Goal: Task Accomplishment & Management: Manage account settings

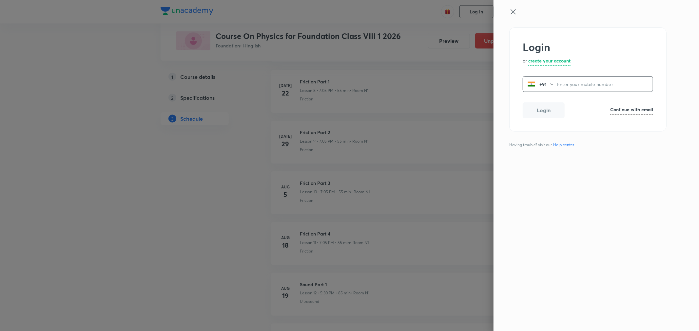
click at [514, 12] on icon at bounding box center [513, 12] width 8 height 8
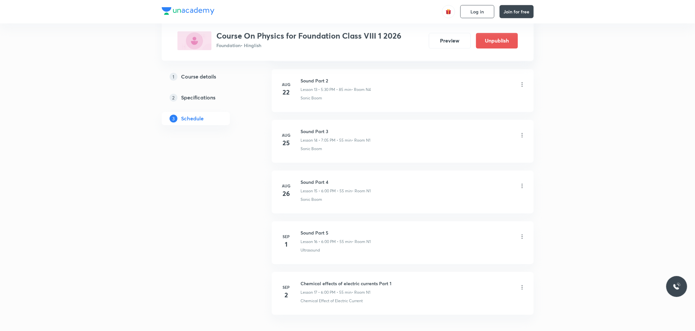
scroll to position [1058, 0]
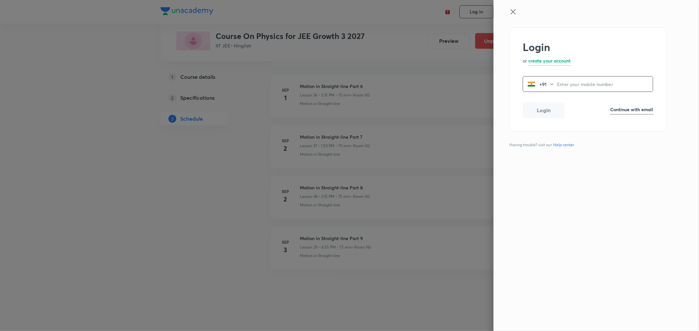
click at [628, 109] on h6 "Continue with email" at bounding box center [631, 109] width 43 height 7
click at [552, 85] on input "email" at bounding box center [588, 85] width 130 height 17
type input "operations.nashik@unacademy.com"
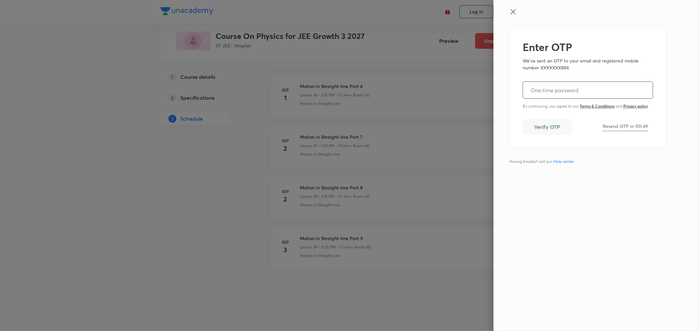
paste input "346490"
type input "346490"
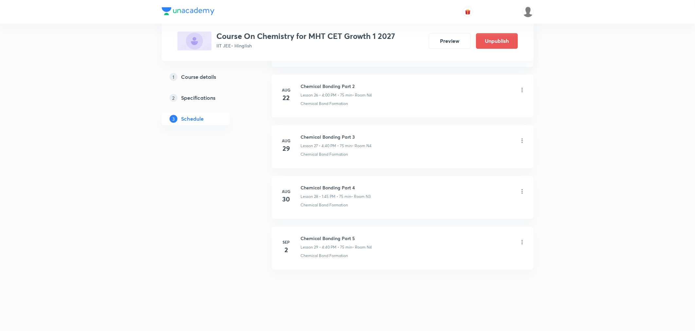
click at [521, 241] on icon at bounding box center [522, 242] width 7 height 7
click at [358, 238] on div at bounding box center [349, 165] width 699 height 331
click at [342, 238] on h6 "Chemical Bonding Part 5" at bounding box center [336, 238] width 71 height 7
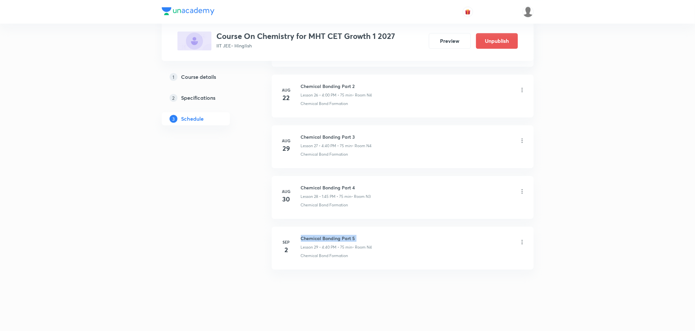
copy h6 "Chemical Bonding Part 5"
click at [521, 240] on icon at bounding box center [522, 242] width 7 height 7
click at [462, 268] on p "Delete" at bounding box center [465, 271] width 14 height 7
click at [426, 319] on button "Delete" at bounding box center [442, 318] width 58 height 16
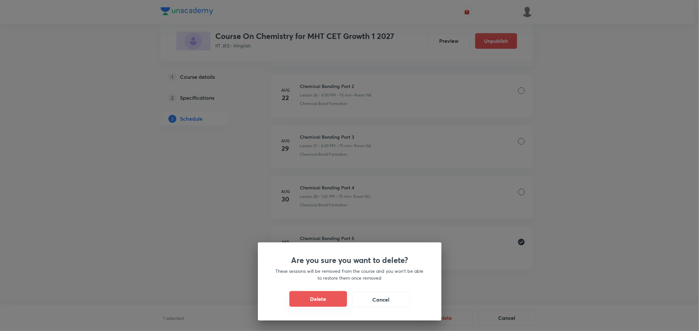
click at [301, 293] on button "Delete" at bounding box center [318, 300] width 58 height 16
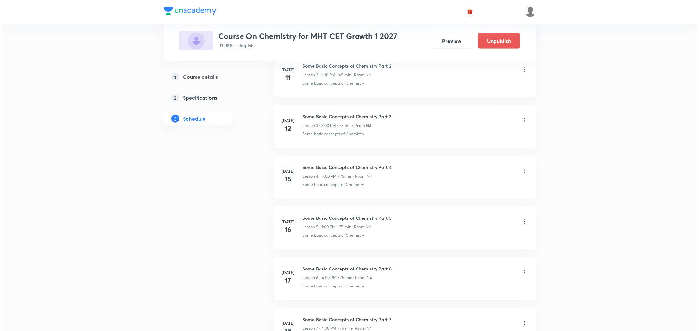
scroll to position [357, 0]
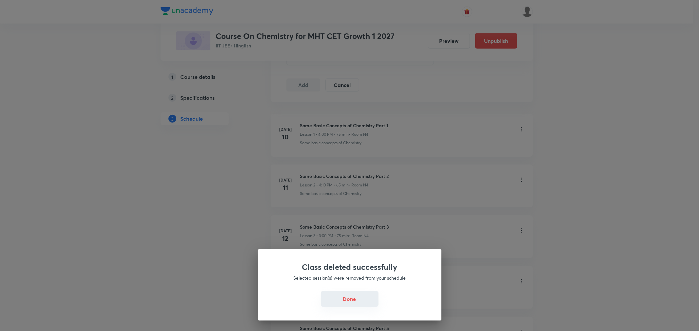
click at [344, 304] on button "Done" at bounding box center [350, 300] width 58 height 16
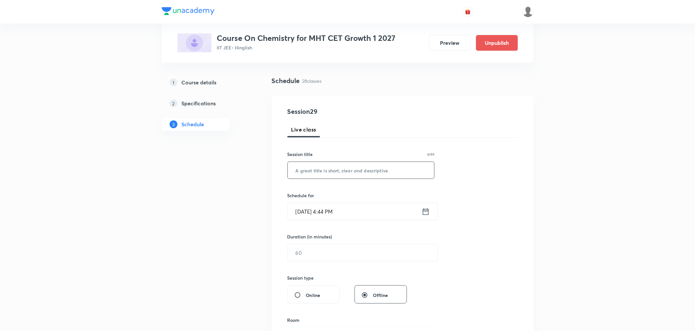
scroll to position [30, 0]
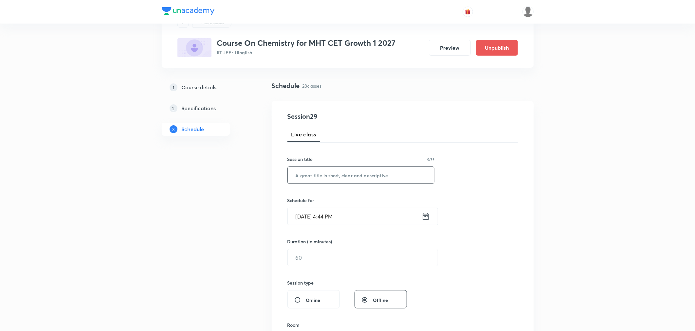
click at [339, 178] on input "text" at bounding box center [361, 175] width 147 height 17
paste input "Chemical Bonding Part 5"
type input "Chemical Bonding Part 5"
click at [423, 215] on icon at bounding box center [426, 216] width 8 height 9
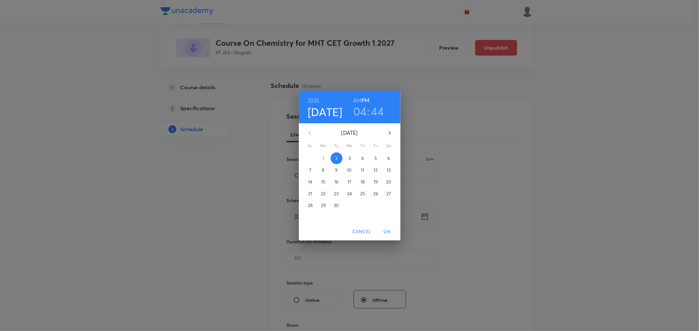
click at [374, 110] on h3 "44" at bounding box center [377, 111] width 13 height 14
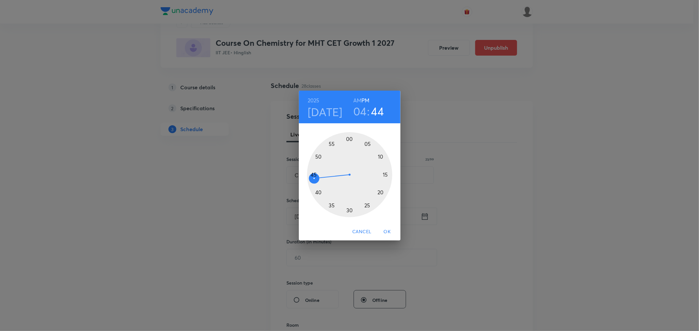
click at [332, 144] on div at bounding box center [349, 174] width 85 height 85
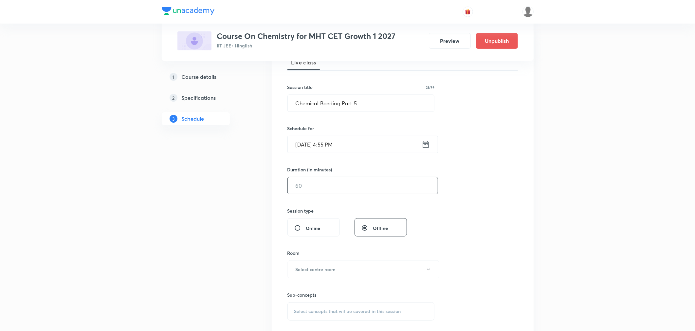
scroll to position [103, 0]
click at [348, 181] on input "text" at bounding box center [363, 185] width 150 height 17
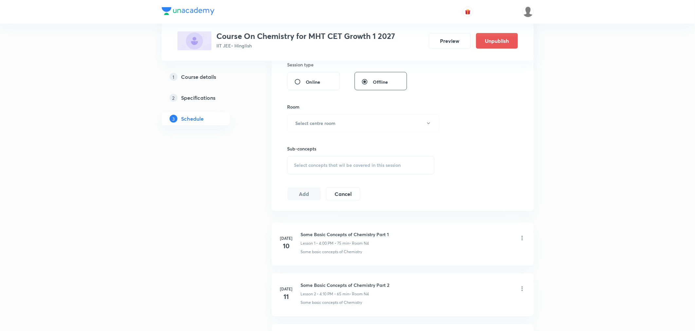
scroll to position [248, 0]
type input "60"
click at [322, 121] on h6 "Select centre room" at bounding box center [316, 123] width 40 height 7
click at [293, 179] on span "N4" at bounding box center [362, 181] width 143 height 7
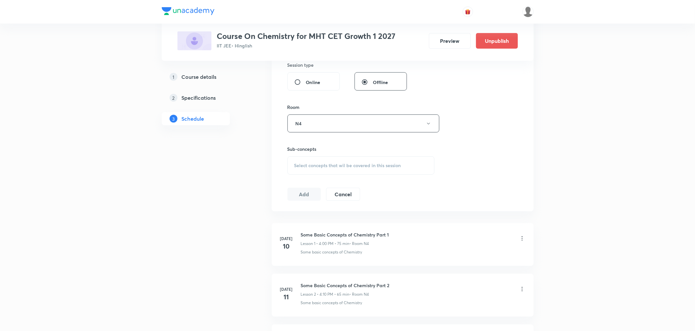
scroll to position [321, 0]
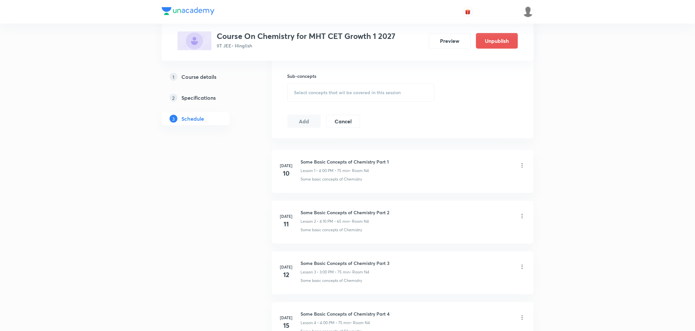
click at [322, 96] on div "Select concepts that wil be covered in this session" at bounding box center [361, 93] width 147 height 18
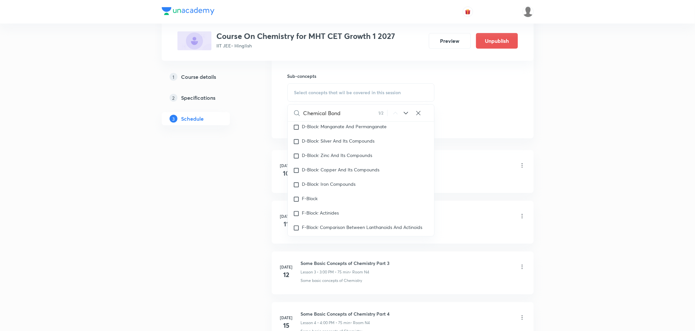
scroll to position [9198, 0]
type input "Chemical Bond"
click at [320, 202] on mark "Chemical Bond" at bounding box center [318, 199] width 32 height 6
checkbox input "true"
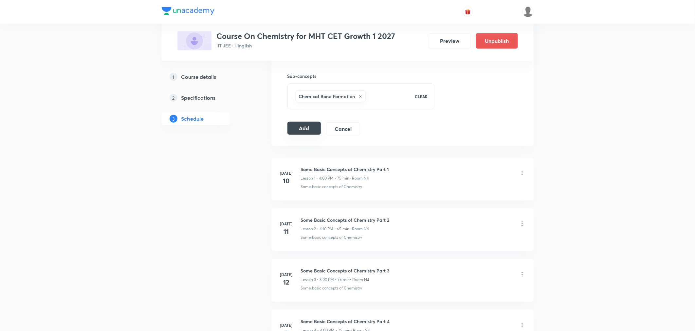
click at [310, 128] on button "Add" at bounding box center [305, 128] width 34 height 13
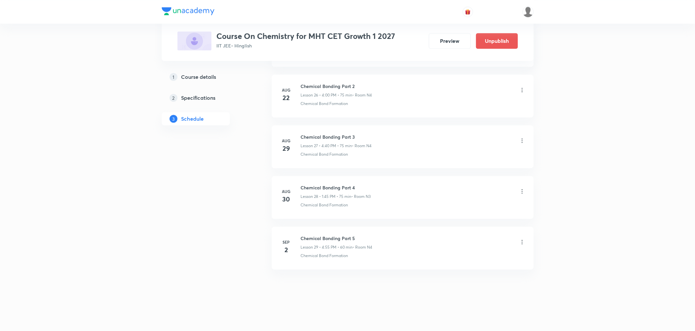
scroll to position [1366, 0]
click at [520, 189] on icon at bounding box center [522, 191] width 7 height 7
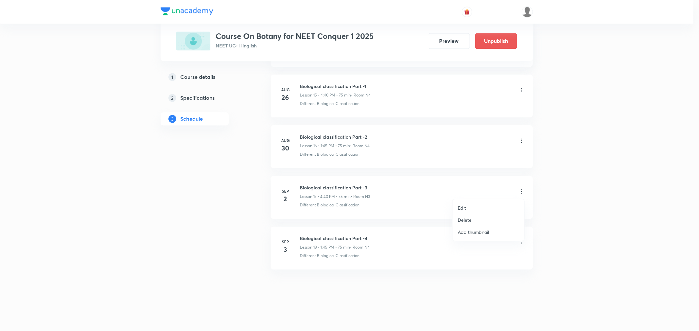
click at [463, 208] on p "Edit" at bounding box center [462, 208] width 8 height 7
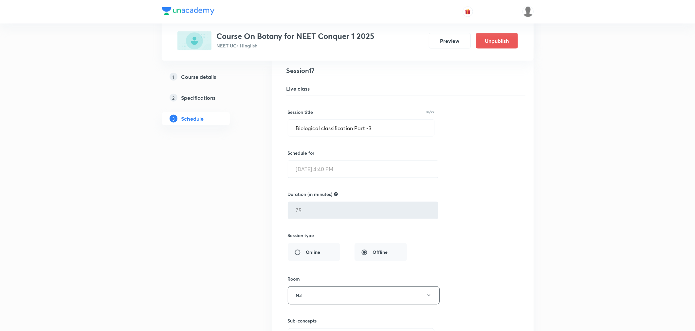
scroll to position [878, 0]
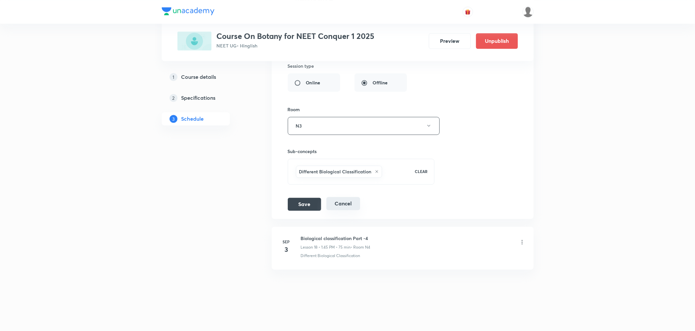
click at [352, 206] on button "Cancel" at bounding box center [344, 203] width 34 height 13
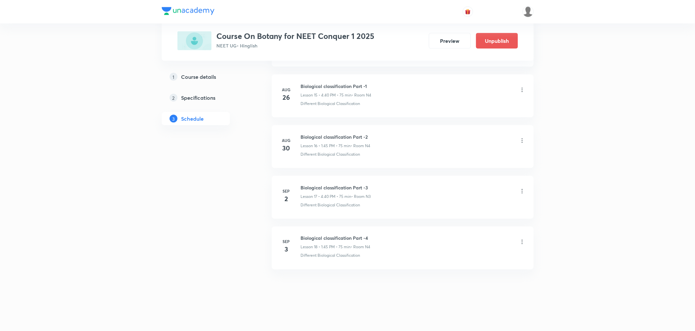
scroll to position [807, 0]
click at [522, 190] on icon at bounding box center [522, 191] width 7 height 7
click at [462, 219] on p "Delete" at bounding box center [465, 220] width 14 height 7
click at [442, 322] on button "Delete" at bounding box center [442, 318] width 58 height 16
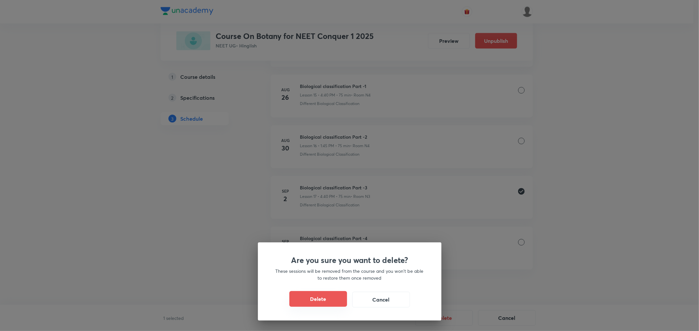
click at [321, 294] on button "Delete" at bounding box center [318, 300] width 58 height 16
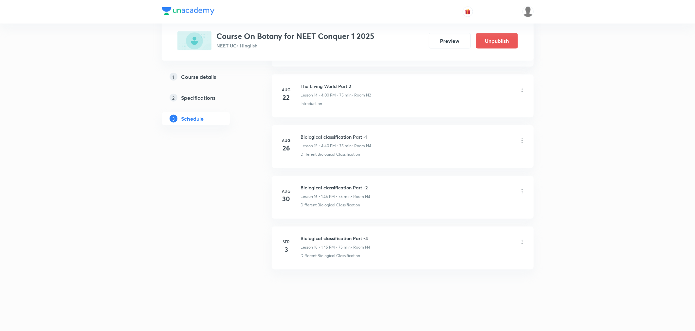
scroll to position [757, 0]
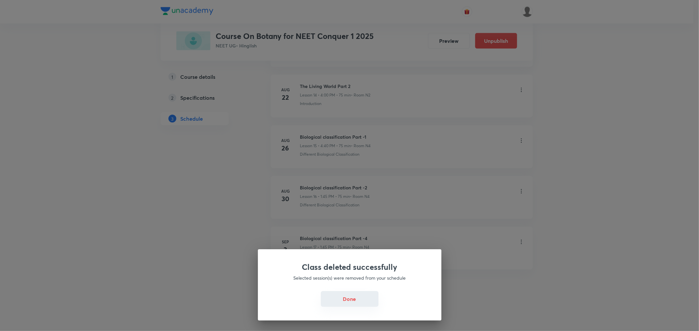
click at [349, 302] on button "Done" at bounding box center [350, 300] width 58 height 16
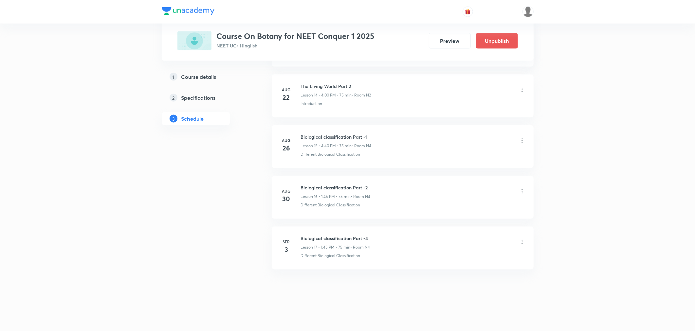
click at [523, 242] on icon at bounding box center [522, 242] width 7 height 7
click at [464, 252] on ul "Edit Delete Add thumbnail" at bounding box center [488, 272] width 72 height 42
click at [462, 256] on p "Edit" at bounding box center [462, 259] width 8 height 7
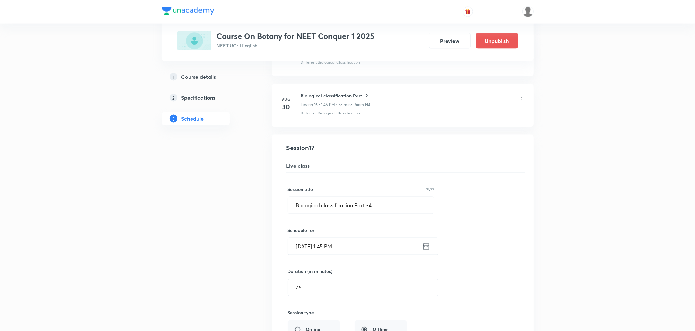
scroll to position [829, 0]
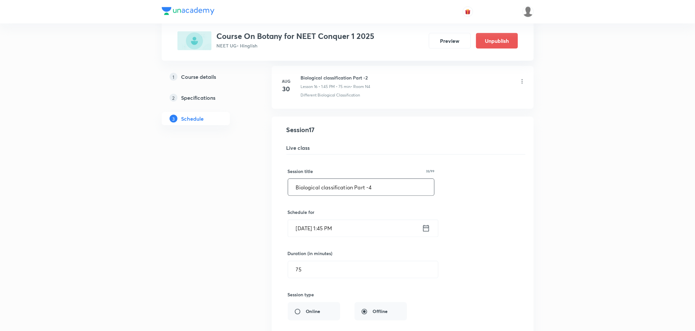
click at [384, 188] on input "Biological classification Part -4" at bounding box center [361, 187] width 146 height 17
type input "Biological classification Part -3"
click at [425, 232] on icon at bounding box center [426, 228] width 8 height 9
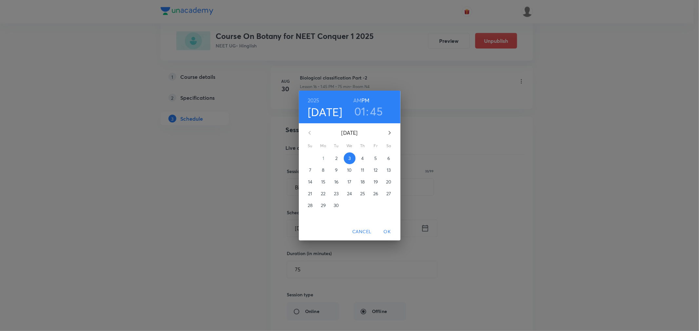
click at [338, 157] on span "2" at bounding box center [336, 158] width 12 height 7
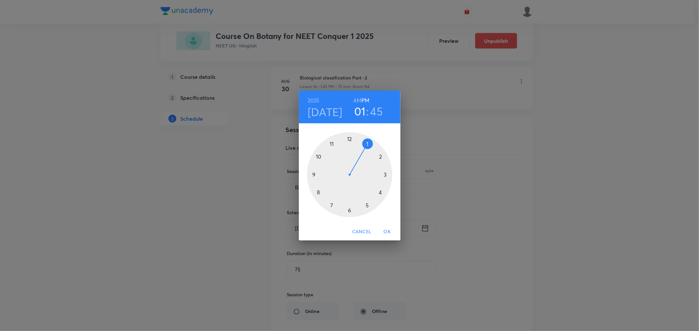
click at [360, 110] on h3 "01" at bounding box center [359, 111] width 11 height 14
click at [380, 193] on div at bounding box center [349, 174] width 85 height 85
click at [333, 144] on div at bounding box center [349, 174] width 85 height 85
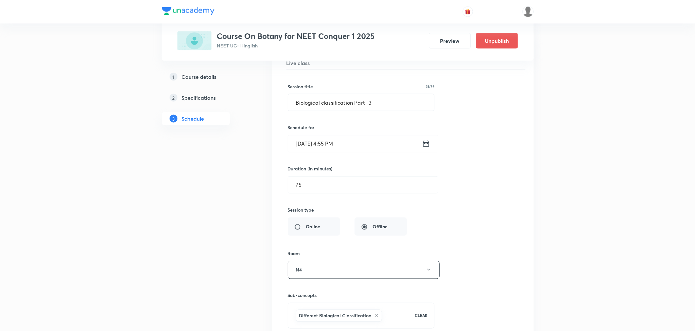
scroll to position [938, 0]
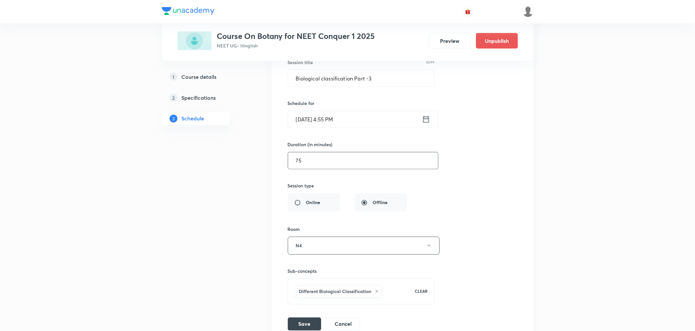
click at [328, 163] on input "75" at bounding box center [363, 161] width 150 height 17
type input "7"
type input "0"
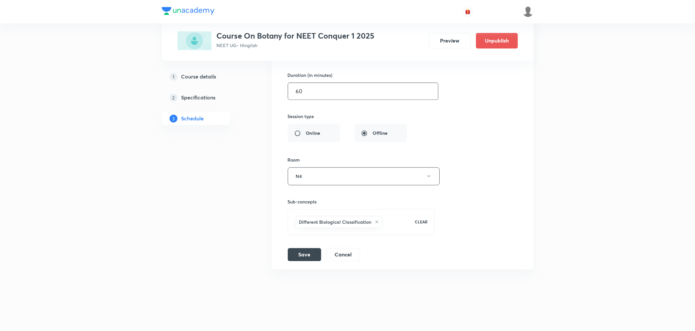
scroll to position [1009, 0]
type input "60"
click at [314, 181] on button "N4" at bounding box center [364, 177] width 152 height 18
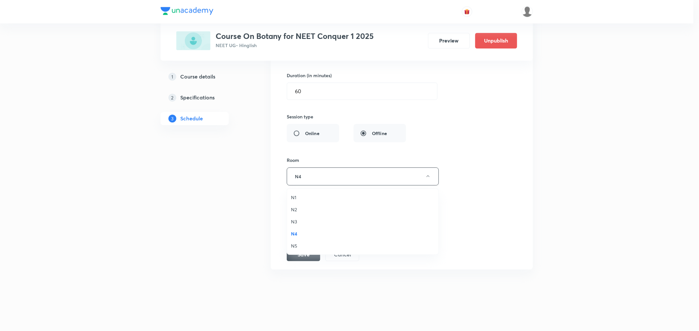
click at [296, 223] on span "N3" at bounding box center [362, 221] width 143 height 7
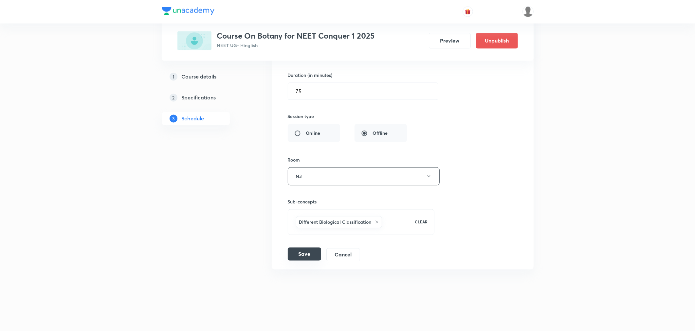
click at [297, 253] on button "Save" at bounding box center [304, 254] width 33 height 13
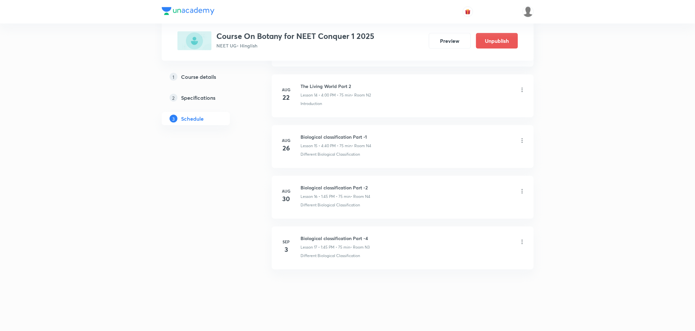
scroll to position [757, 0]
click at [520, 241] on icon at bounding box center [522, 242] width 7 height 7
click at [458, 259] on p "Edit" at bounding box center [462, 259] width 8 height 7
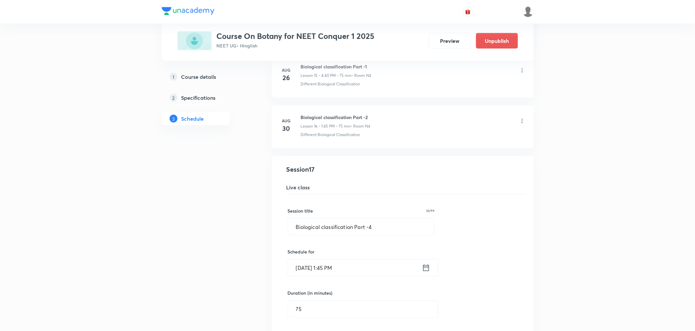
scroll to position [829, 0]
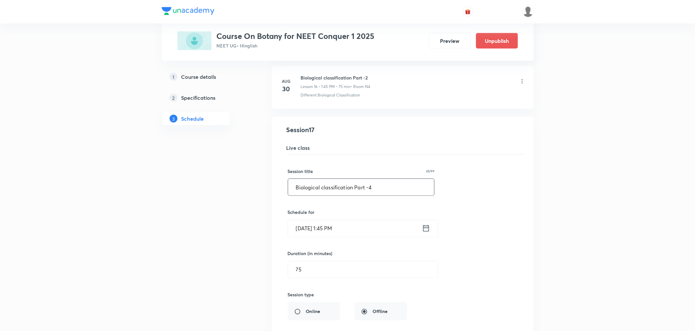
click at [384, 189] on input "Biological classification Part -4" at bounding box center [361, 187] width 146 height 17
type input "Biological classification Part -3"
click at [425, 232] on icon at bounding box center [426, 228] width 8 height 9
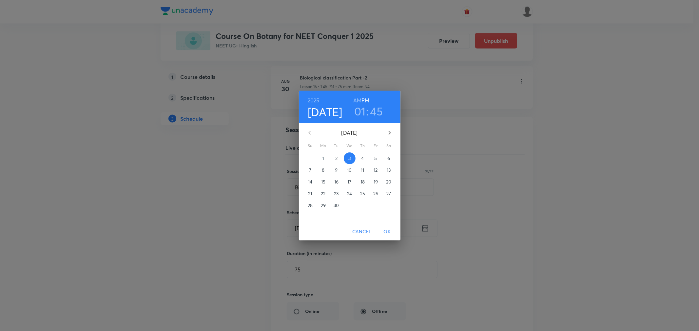
click at [320, 113] on h4 "[DATE]" at bounding box center [325, 112] width 35 height 14
click at [335, 156] on p "2" at bounding box center [336, 158] width 2 height 7
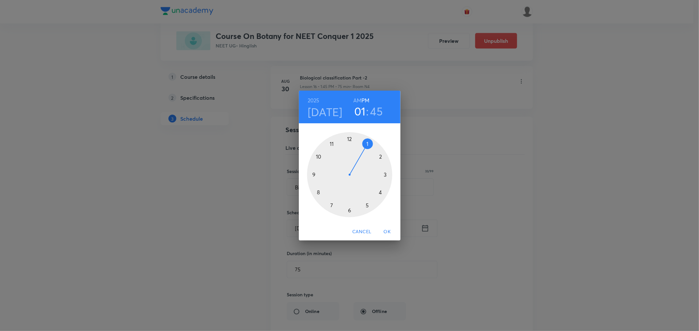
click at [379, 192] on div at bounding box center [349, 174] width 85 height 85
click at [331, 143] on div at bounding box center [349, 174] width 85 height 85
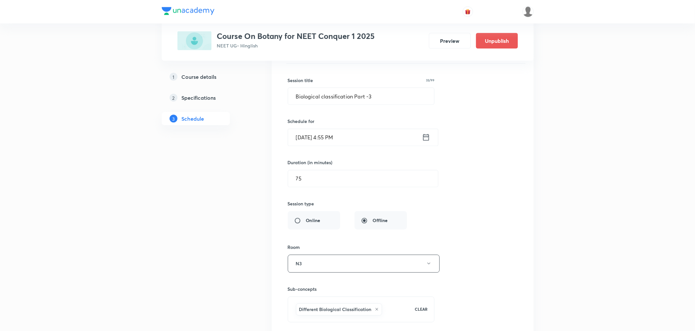
scroll to position [938, 0]
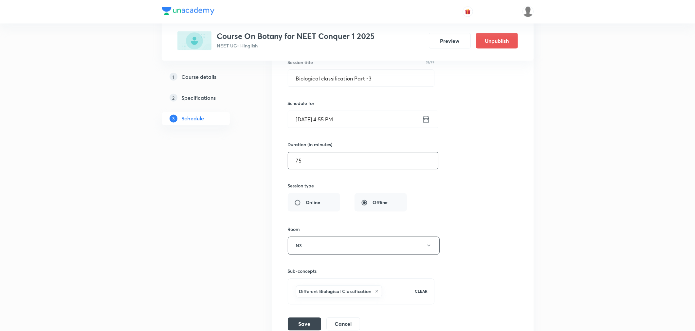
click at [339, 164] on input "75" at bounding box center [363, 161] width 150 height 17
type input "7"
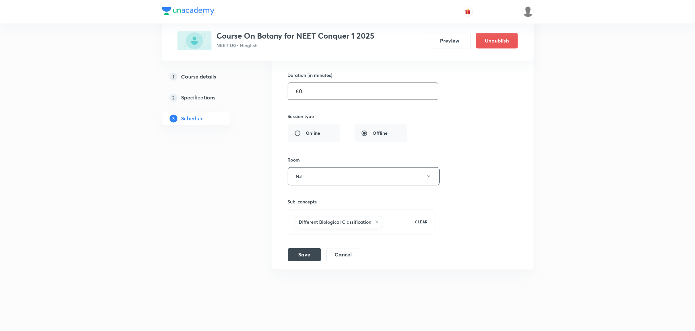
scroll to position [1009, 0]
type input "60"
click at [313, 180] on button "N3" at bounding box center [364, 177] width 152 height 18
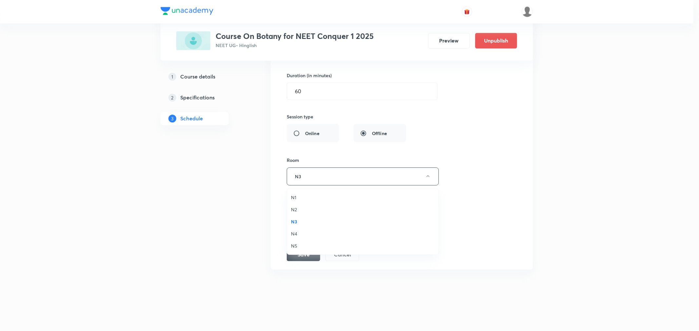
click at [293, 221] on span "N3" at bounding box center [362, 221] width 143 height 7
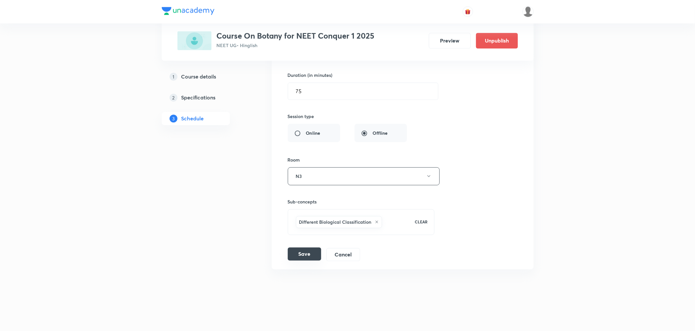
click at [305, 256] on button "Save" at bounding box center [304, 254] width 33 height 13
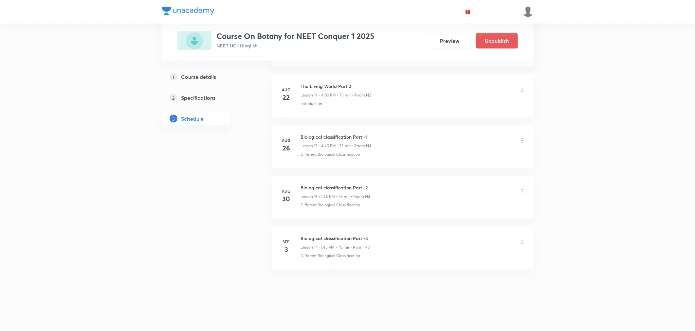
scroll to position [757, 0]
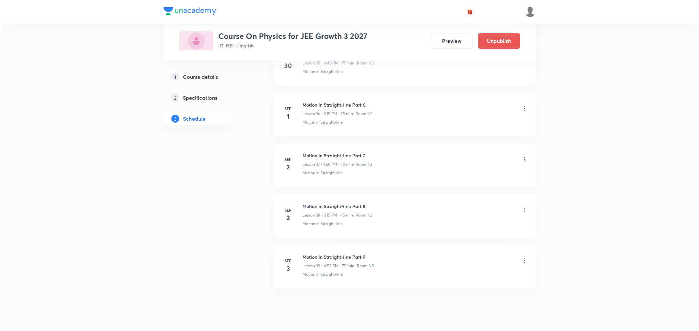
scroll to position [2176, 0]
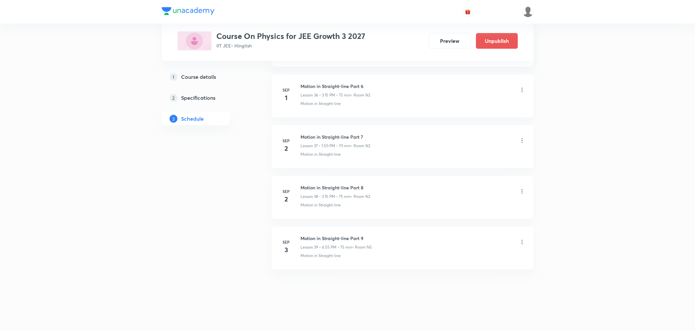
click at [522, 241] on icon at bounding box center [522, 242] width 1 height 4
click at [460, 260] on p "Edit" at bounding box center [462, 259] width 8 height 7
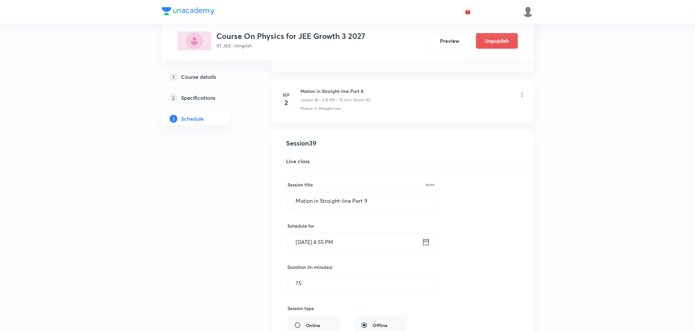
scroll to position [1909, 0]
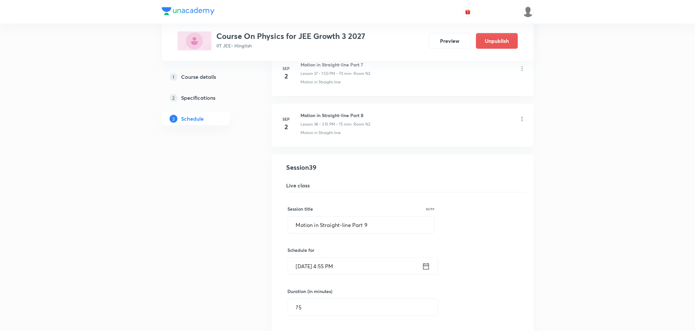
click at [425, 269] on icon at bounding box center [426, 266] width 8 height 9
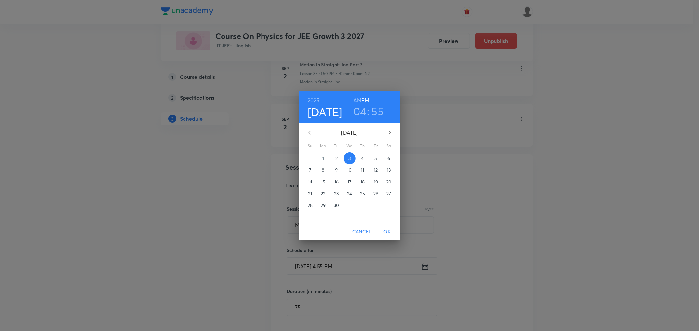
click at [337, 159] on p "2" at bounding box center [336, 158] width 2 height 7
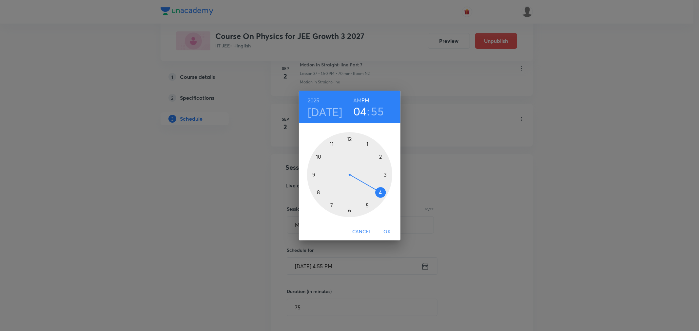
click at [385, 231] on span "OK" at bounding box center [387, 232] width 16 height 8
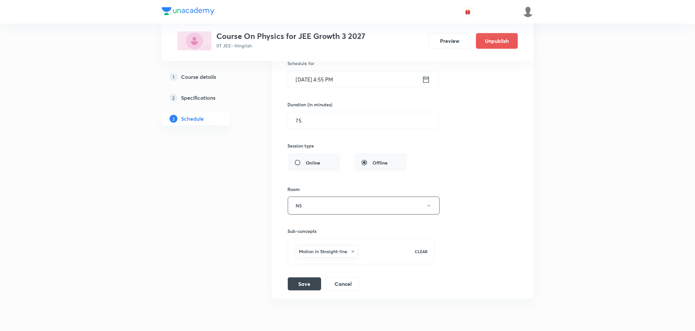
scroll to position [2127, 0]
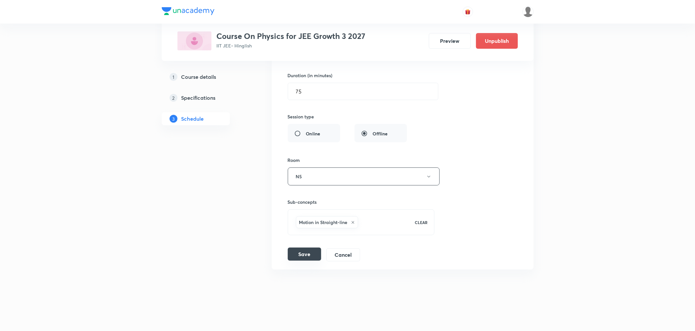
click at [299, 259] on button "Save" at bounding box center [304, 254] width 33 height 13
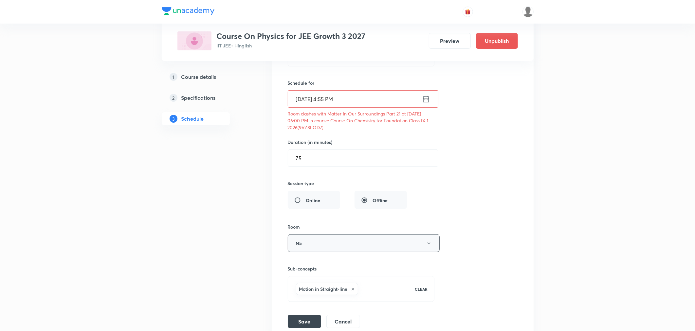
scroll to position [2091, 0]
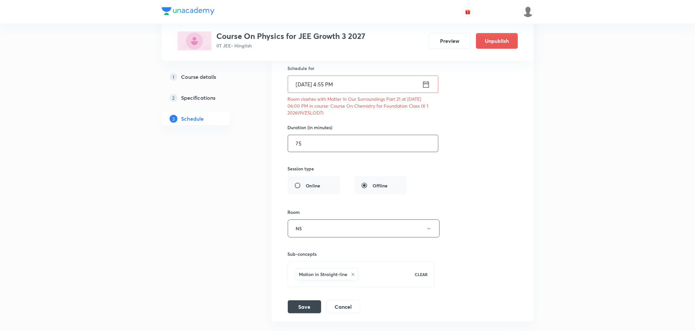
click at [312, 147] on input "75" at bounding box center [363, 143] width 150 height 17
click at [318, 234] on button "N5" at bounding box center [364, 229] width 152 height 18
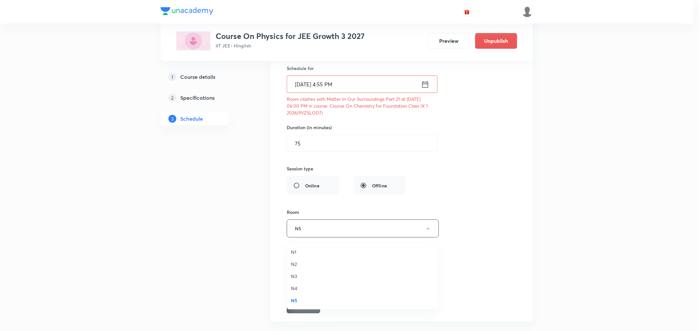
click at [299, 235] on div at bounding box center [349, 165] width 699 height 331
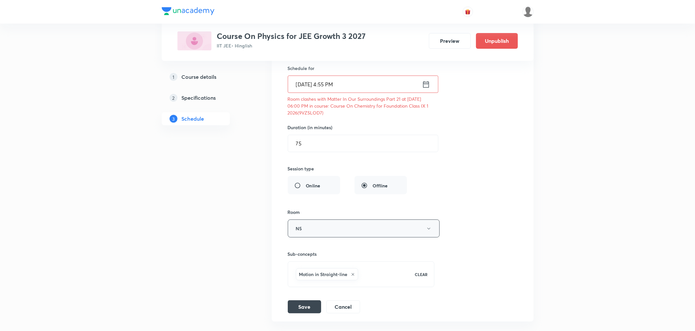
click at [305, 235] on button "N5" at bounding box center [364, 229] width 152 height 18
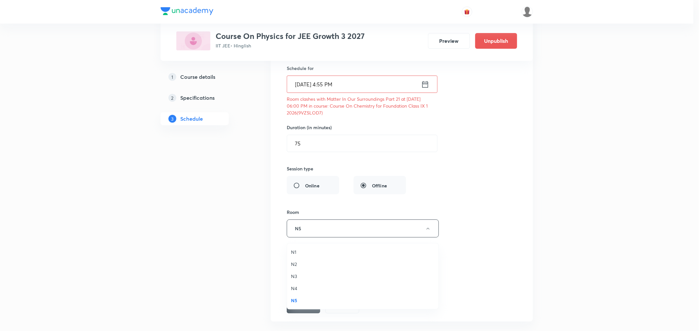
click at [296, 262] on span "N2" at bounding box center [362, 264] width 143 height 7
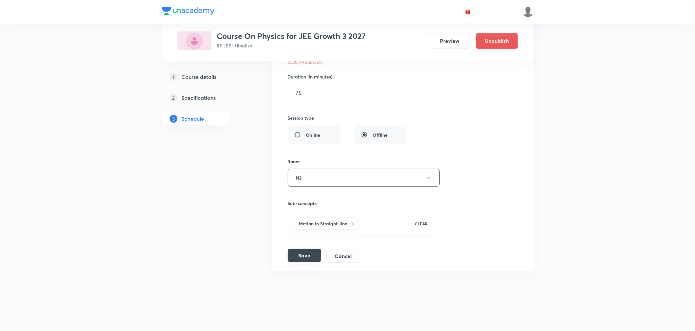
scroll to position [2145, 0]
click at [297, 254] on button "Save" at bounding box center [304, 254] width 33 height 13
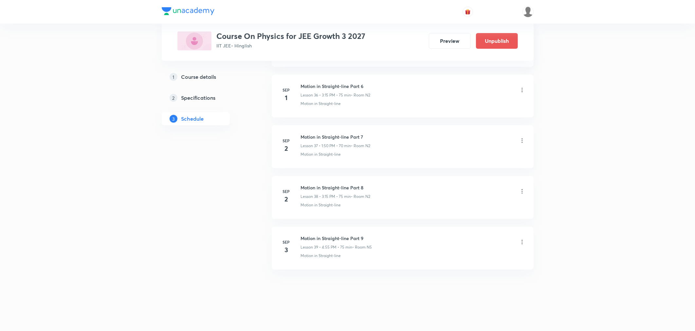
scroll to position [1875, 0]
click at [318, 241] on h6 "Motion in Straight-line Part 9" at bounding box center [336, 238] width 71 height 7
click at [328, 240] on h6 "Motion in Straight-line Part 9" at bounding box center [336, 238] width 71 height 7
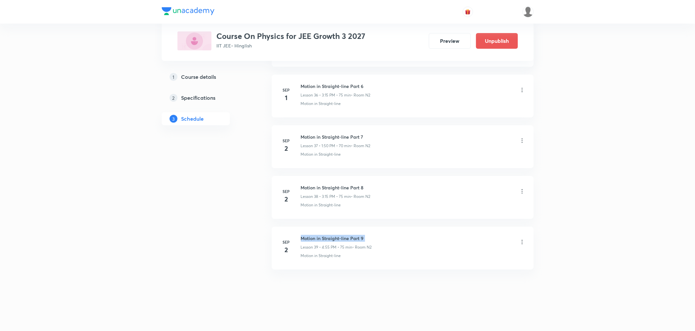
copy h6 "Motion in Straight-line Part 9"
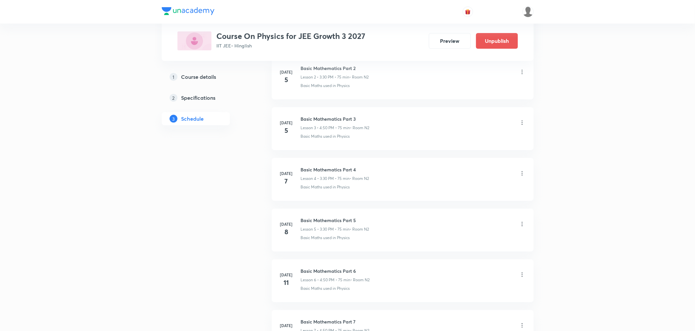
scroll to position [0, 0]
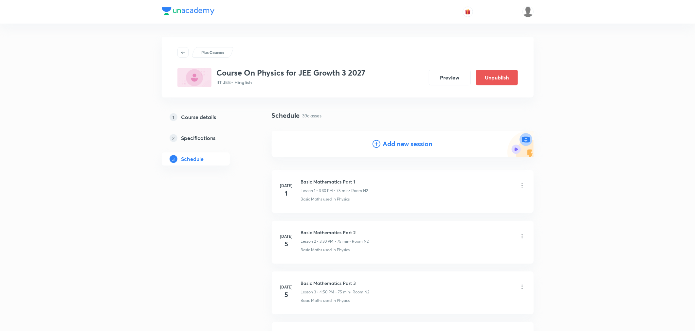
click at [399, 143] on h4 "Add new session" at bounding box center [408, 144] width 50 height 10
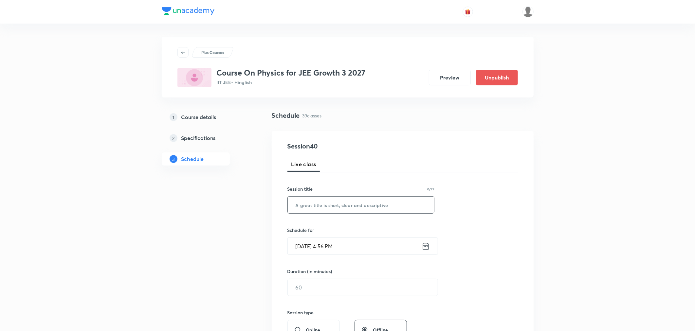
click at [320, 208] on input "text" at bounding box center [361, 205] width 147 height 17
paste input "Motion in Straight-line Part 9"
type input "Motion in Straight-line Part 10"
click at [423, 250] on icon at bounding box center [426, 246] width 8 height 9
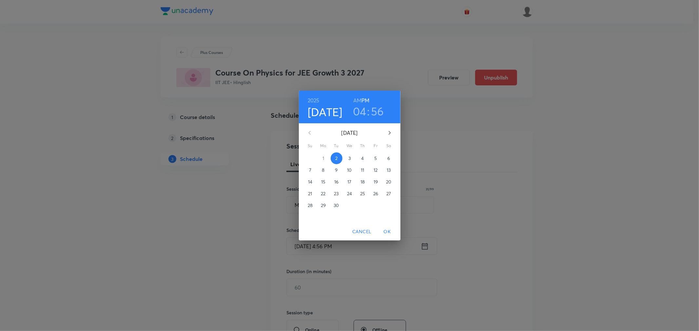
click at [348, 155] on p "3" at bounding box center [349, 158] width 2 height 7
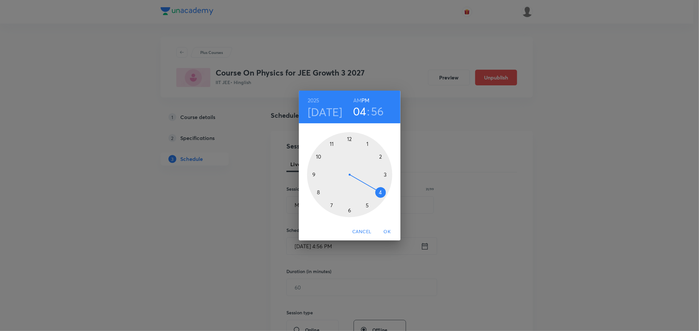
click at [381, 113] on h3 "56" at bounding box center [377, 111] width 13 height 14
click at [330, 143] on div at bounding box center [349, 174] width 85 height 85
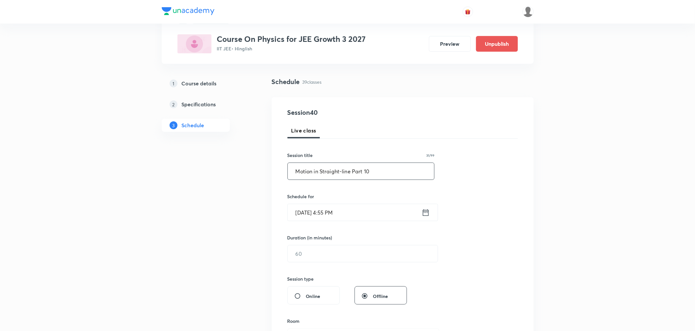
scroll to position [73, 0]
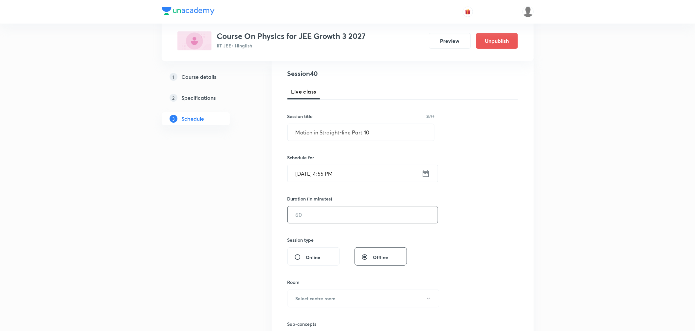
click at [346, 209] on input "text" at bounding box center [363, 215] width 150 height 17
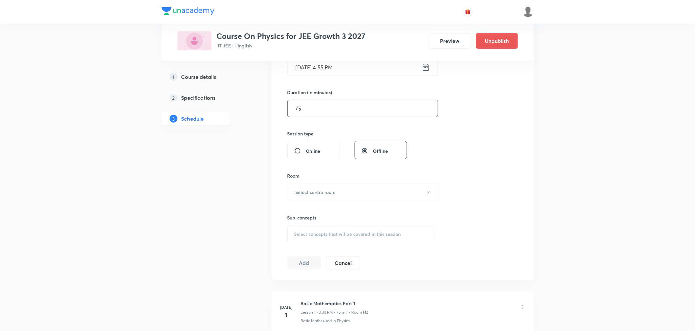
scroll to position [182, 0]
type input "75"
click at [323, 195] on button "Select centre room" at bounding box center [364, 190] width 152 height 18
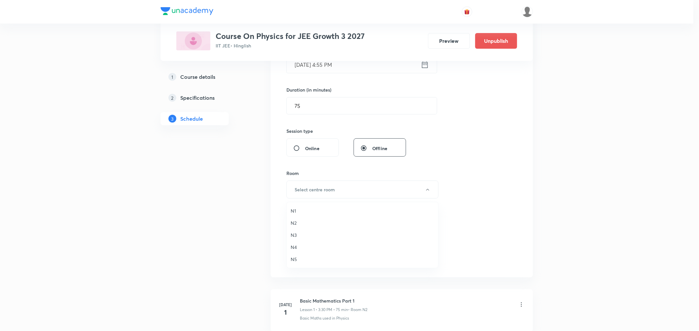
click at [295, 259] on span "N5" at bounding box center [362, 259] width 143 height 7
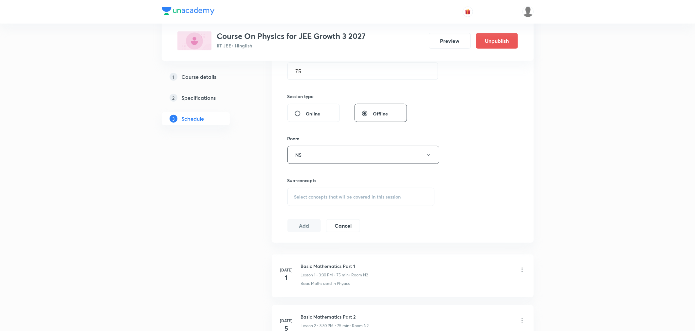
scroll to position [254, 0]
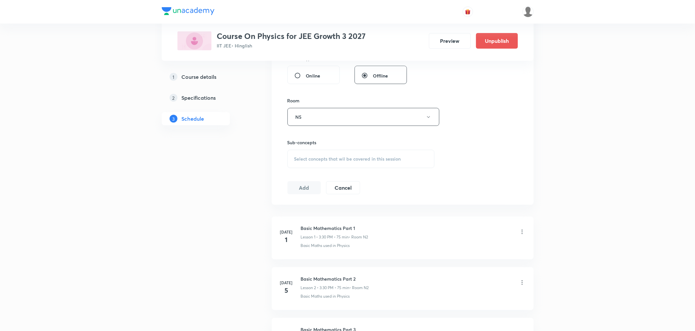
click at [323, 152] on div "Select concepts that wil be covered in this session" at bounding box center [361, 159] width 147 height 18
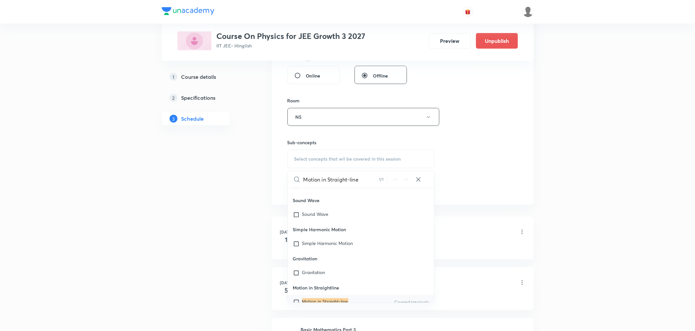
scroll to position [17625, 0]
type input "Motion in Straight-line"
click at [314, 240] on mark "Motion in Straight-line" at bounding box center [325, 237] width 46 height 6
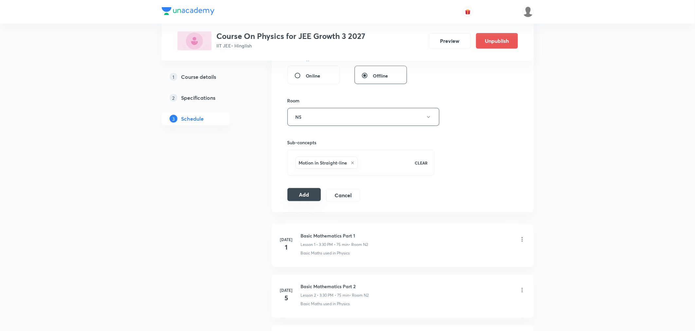
click at [302, 198] on button "Add" at bounding box center [305, 194] width 34 height 13
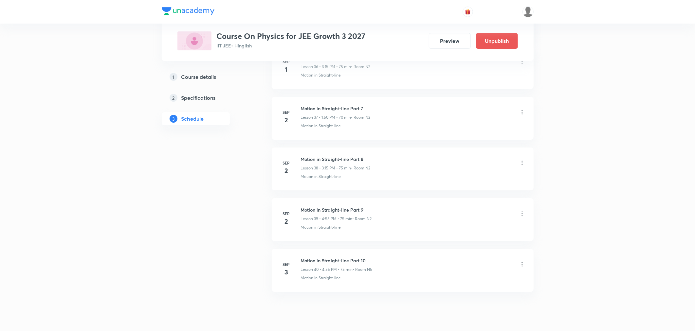
scroll to position [1926, 0]
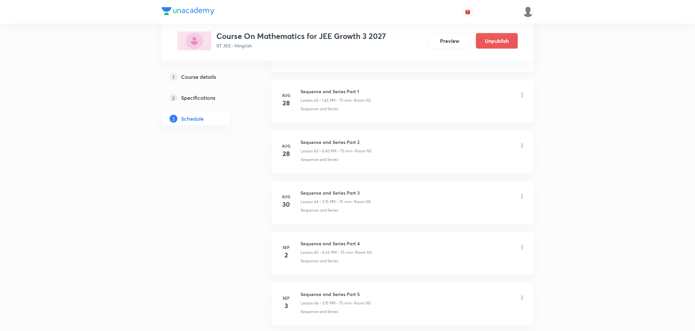
scroll to position [2532, 0]
click at [522, 191] on icon at bounding box center [522, 191] width 1 height 4
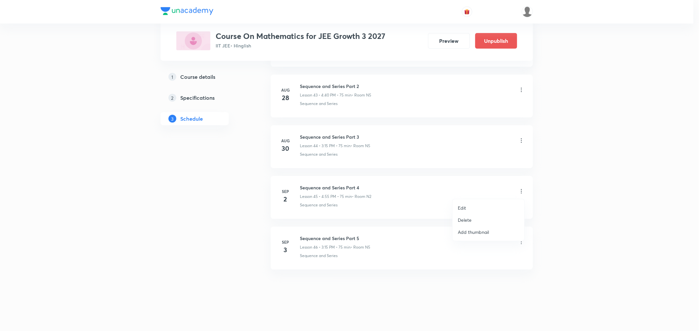
click at [467, 220] on p "Delete" at bounding box center [465, 220] width 14 height 7
click at [443, 320] on button "Delete" at bounding box center [442, 318] width 58 height 16
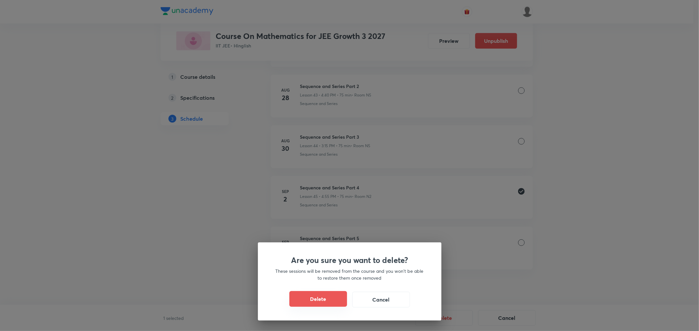
click at [335, 295] on button "Delete" at bounding box center [318, 300] width 58 height 16
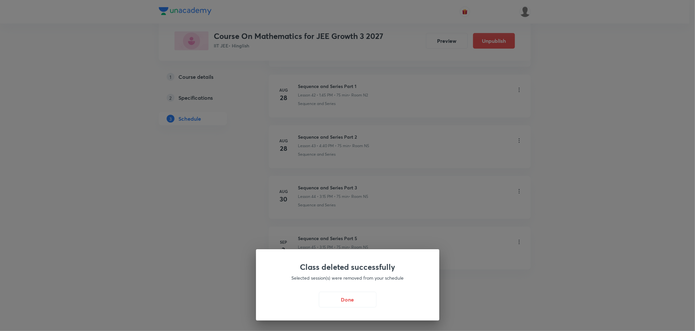
scroll to position [2481, 0]
click at [355, 296] on button "Done" at bounding box center [350, 300] width 58 height 16
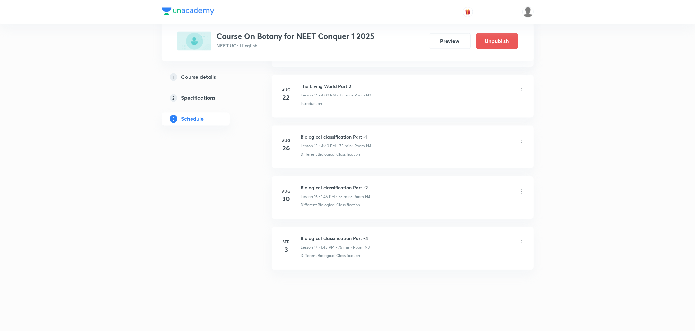
click at [521, 242] on icon at bounding box center [522, 242] width 7 height 7
click at [460, 270] on p "Delete" at bounding box center [465, 271] width 14 height 7
click at [424, 322] on button "Delete" at bounding box center [442, 318] width 58 height 16
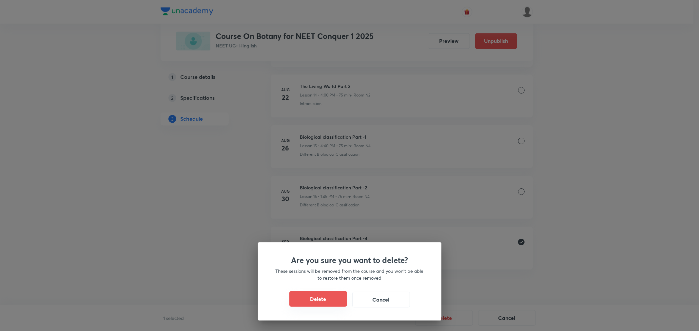
click at [320, 293] on button "Delete" at bounding box center [318, 300] width 58 height 16
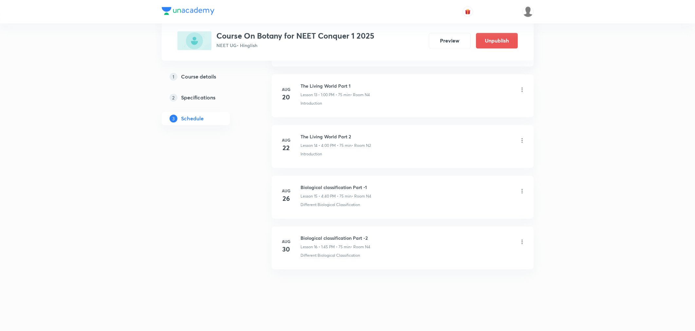
scroll to position [1007, 0]
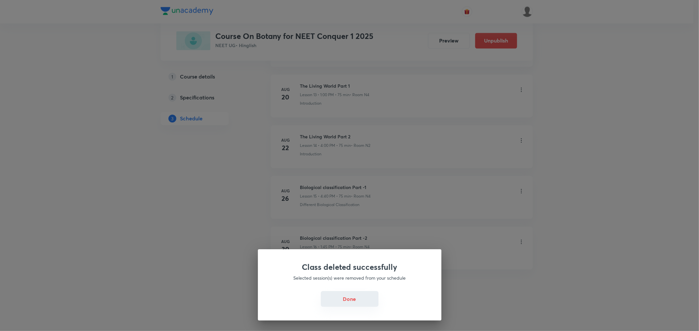
click at [328, 302] on button "Done" at bounding box center [350, 300] width 58 height 16
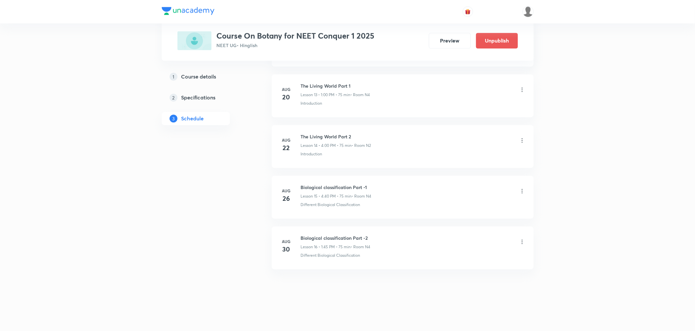
click at [340, 237] on h6 "Biological classification Part -2" at bounding box center [336, 238] width 70 height 7
copy h6 "Biological classification Part -2"
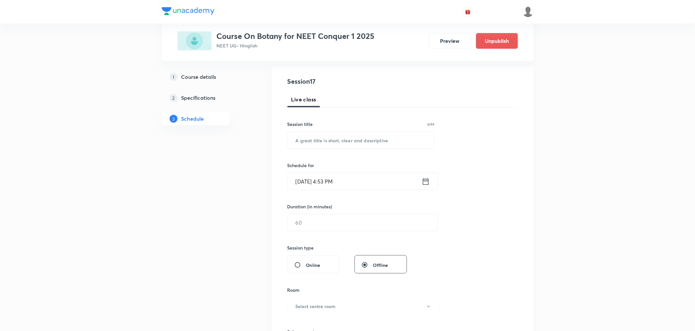
scroll to position [0, 0]
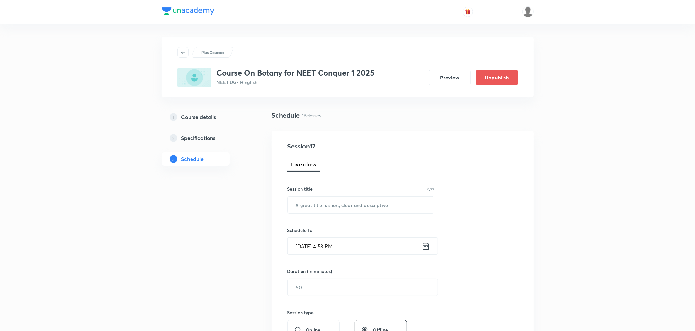
click at [345, 215] on div "Session 17 Live class Session title 0/99 ​ Schedule for Sep 2, 2025, 4:53 PM ​ …" at bounding box center [403, 295] width 231 height 308
click at [349, 204] on input "text" at bounding box center [361, 205] width 147 height 17
paste input "Biological classification Part -2"
type input "Biological classification Part -3"
click at [423, 249] on icon at bounding box center [426, 246] width 6 height 7
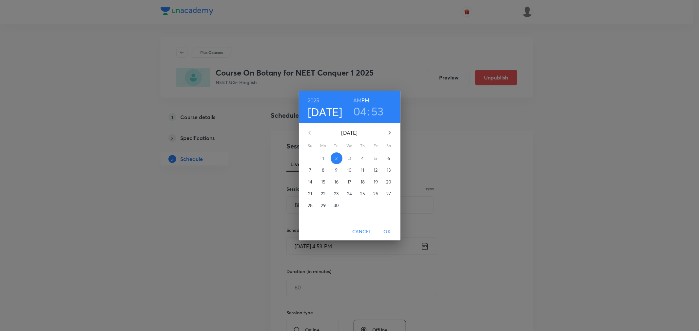
click at [363, 112] on h3 "04" at bounding box center [359, 111] width 13 height 14
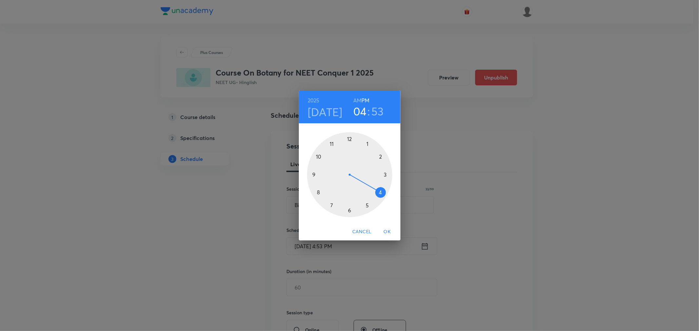
click at [379, 114] on h3 "53" at bounding box center [377, 111] width 12 height 14
click at [331, 143] on div at bounding box center [349, 174] width 85 height 85
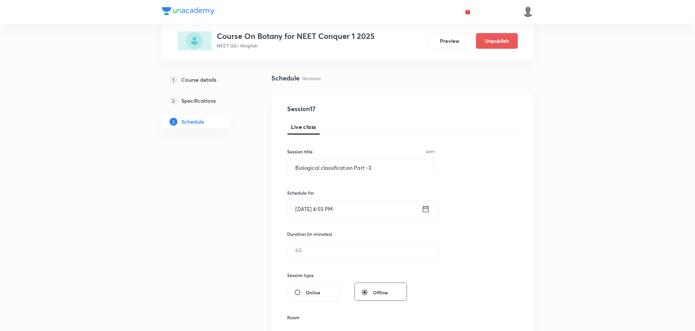
scroll to position [109, 0]
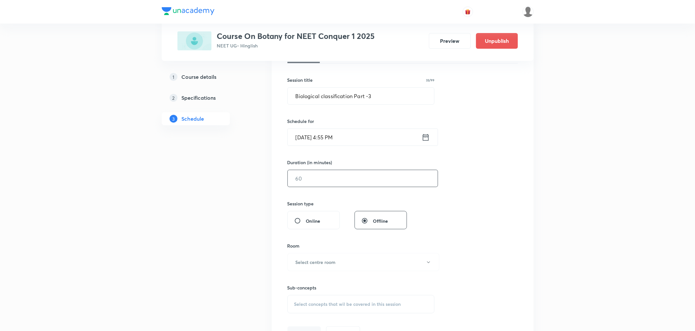
click at [327, 177] on input "text" at bounding box center [363, 178] width 150 height 17
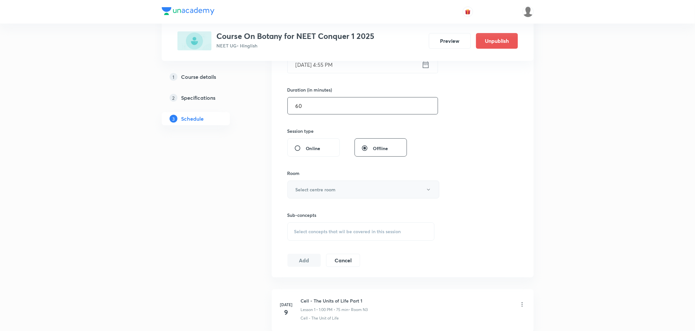
type input "60"
click at [303, 191] on h6 "Select centre room" at bounding box center [316, 189] width 40 height 7
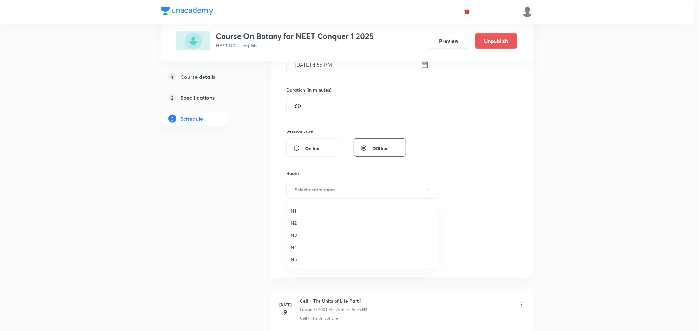
click at [295, 236] on span "N3" at bounding box center [362, 235] width 143 height 7
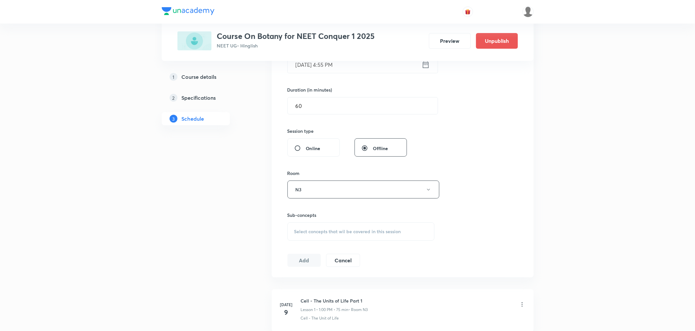
scroll to position [254, 0]
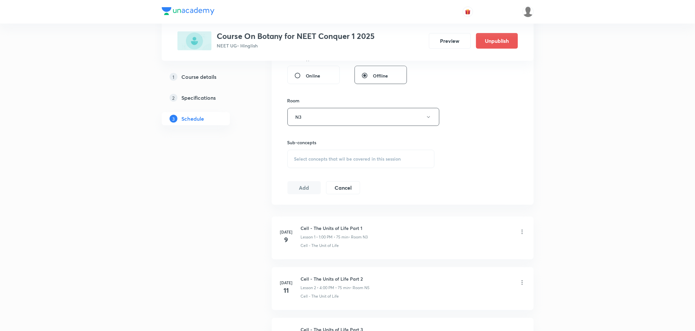
click at [319, 161] on span "Select concepts that wil be covered in this session" at bounding box center [347, 159] width 107 height 5
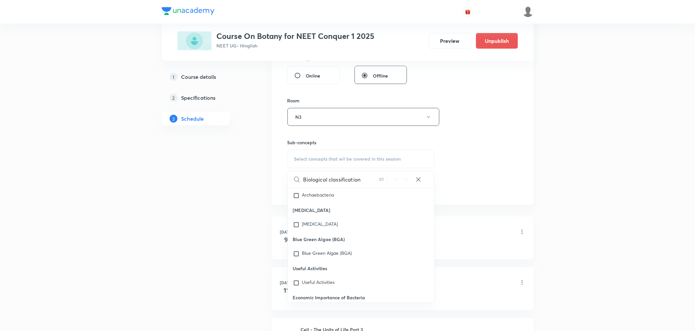
scroll to position [4378, 0]
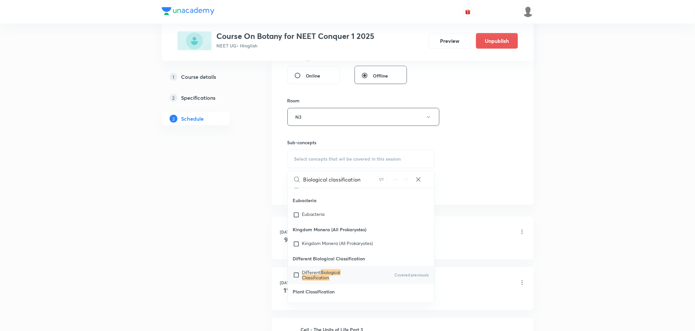
type input "Biological classification"
click at [315, 276] on mark "Biological Classification" at bounding box center [321, 275] width 38 height 11
checkbox input "true"
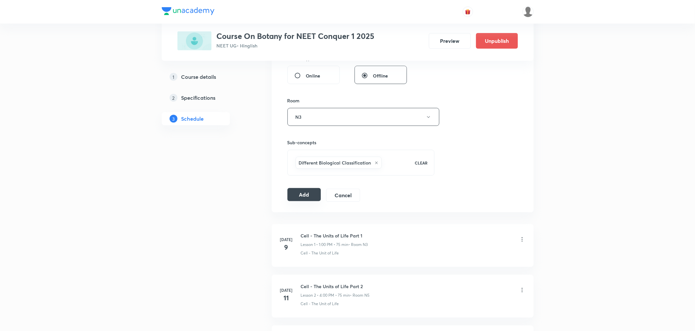
click at [303, 189] on button "Add" at bounding box center [305, 194] width 34 height 13
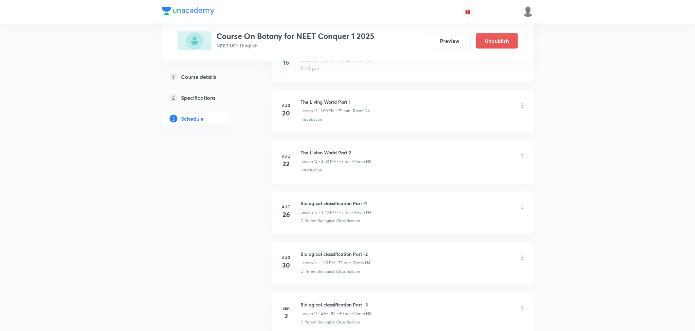
scroll to position [757, 0]
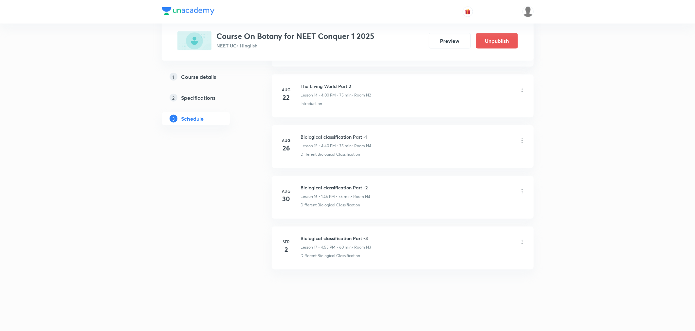
click at [331, 240] on h6 "Biological classification Part -3" at bounding box center [336, 238] width 70 height 7
click at [331, 239] on h6 "Biological classification Part -3" at bounding box center [336, 238] width 70 height 7
copy h6 "Biological classification Part -3"
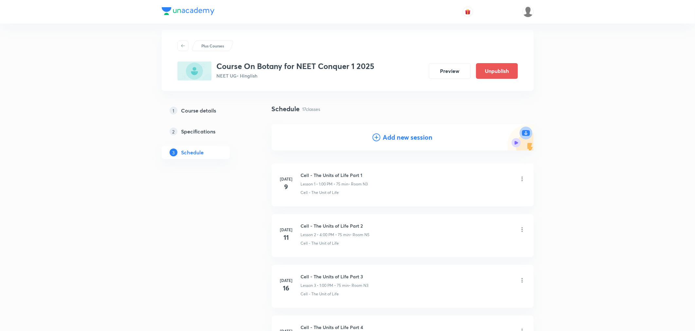
scroll to position [0, 0]
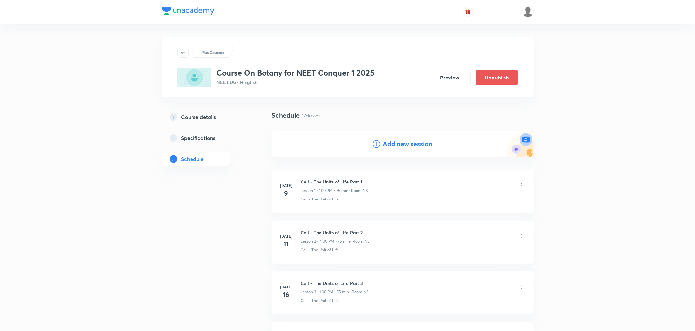
click at [391, 138] on div "Add new session" at bounding box center [403, 144] width 262 height 26
click at [390, 143] on h4 "Add new session" at bounding box center [408, 144] width 50 height 10
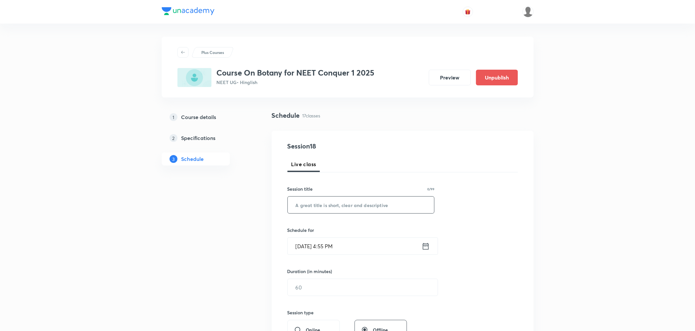
click at [326, 206] on input "text" at bounding box center [361, 205] width 147 height 17
paste input "Biological classification Part -3"
type input "Biological classification Part -4"
click at [426, 247] on icon at bounding box center [426, 246] width 6 height 7
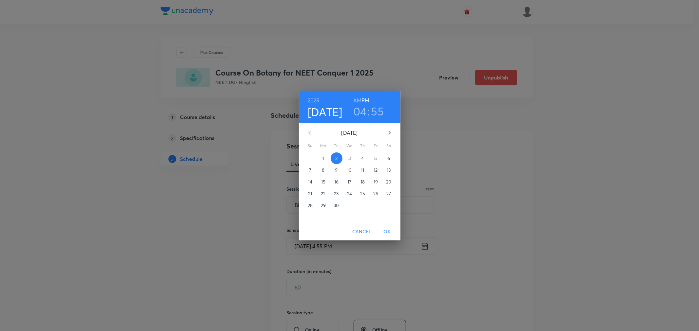
click at [348, 156] on p "3" at bounding box center [349, 158] width 2 height 7
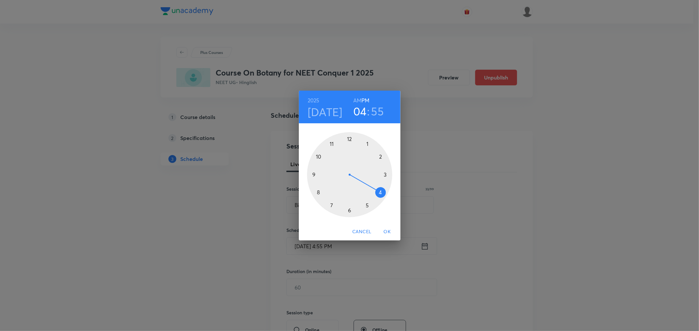
click at [368, 143] on div at bounding box center [349, 174] width 85 height 85
click at [312, 175] on div at bounding box center [349, 174] width 85 height 85
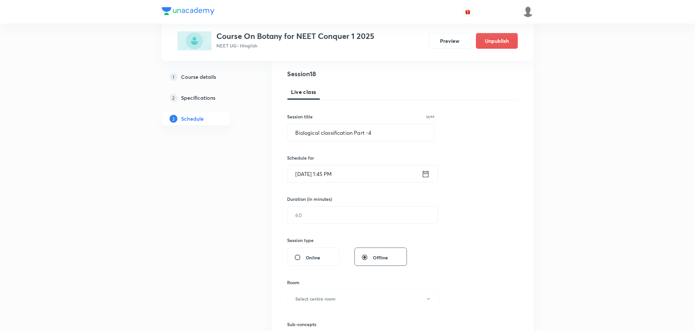
scroll to position [145, 0]
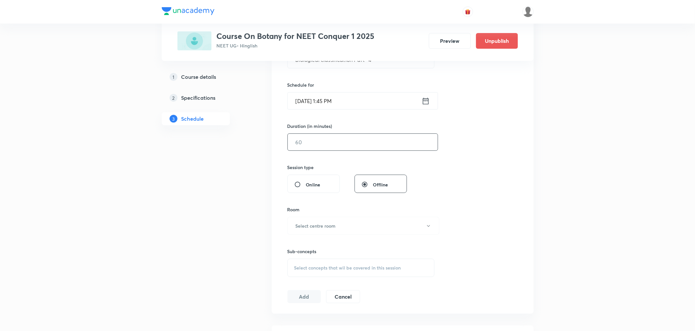
click at [339, 142] on input "text" at bounding box center [363, 142] width 150 height 17
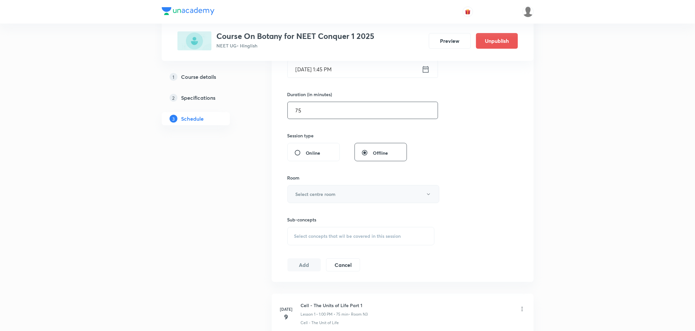
scroll to position [218, 0]
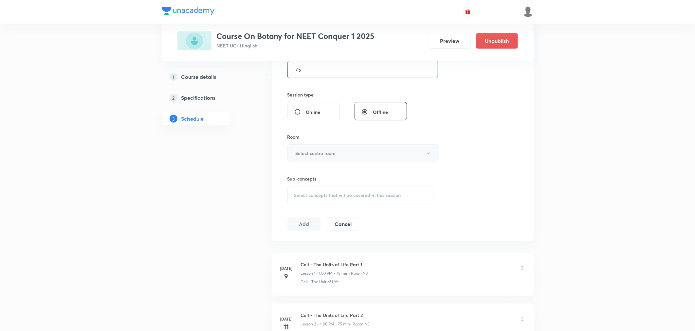
type input "75"
click at [322, 149] on button "Select centre room" at bounding box center [364, 153] width 152 height 18
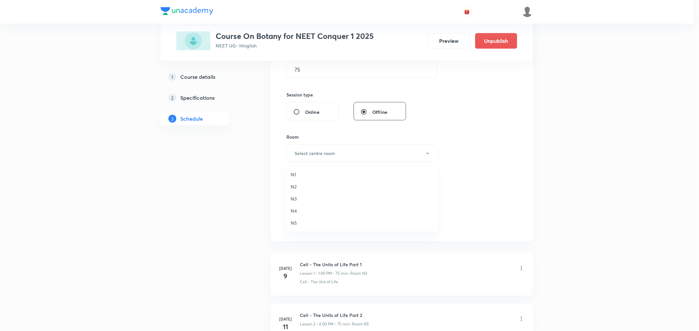
click at [295, 207] on li "N4" at bounding box center [362, 211] width 151 height 12
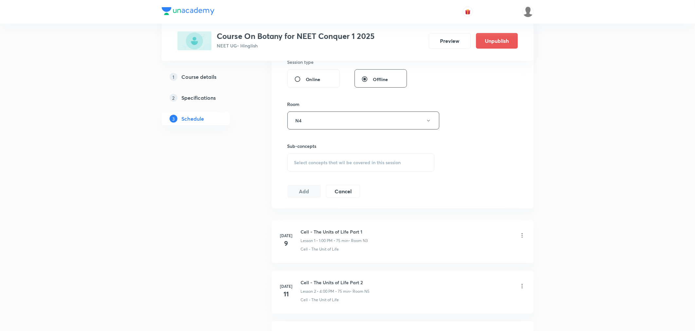
scroll to position [291, 0]
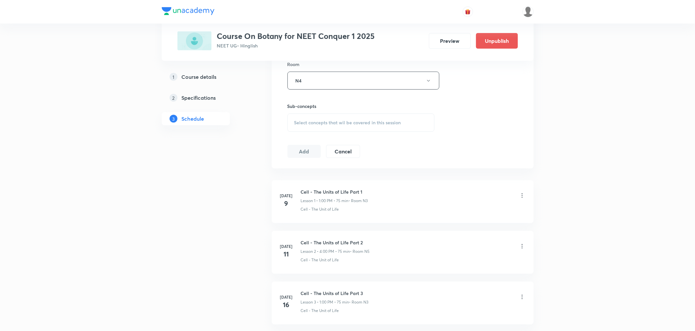
click at [329, 126] on div "Select concepts that wil be covered in this session" at bounding box center [361, 123] width 147 height 18
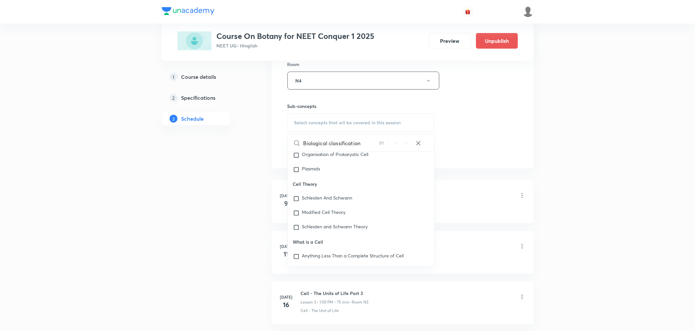
scroll to position [4378, 0]
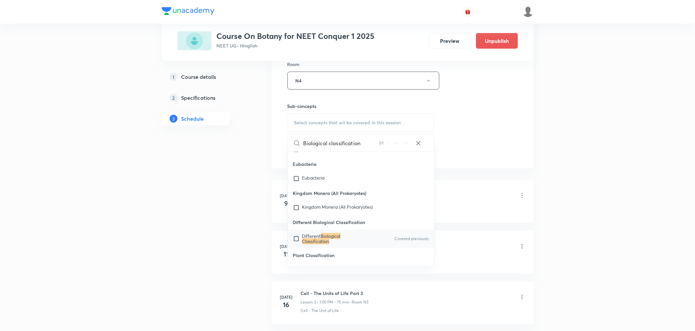
type input "Biological classification"
click at [305, 240] on mark "Biological Classification" at bounding box center [321, 238] width 38 height 11
checkbox input "true"
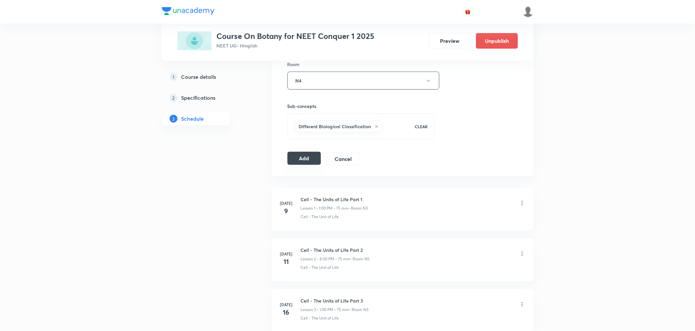
click at [300, 158] on button "Add" at bounding box center [305, 158] width 34 height 13
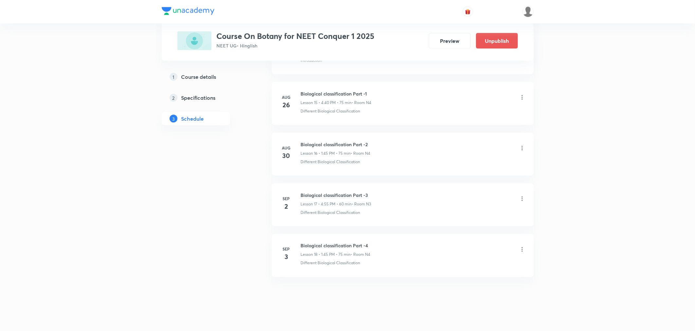
scroll to position [807, 0]
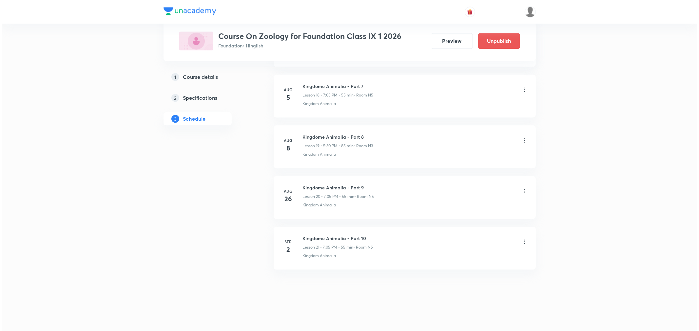
scroll to position [1262, 0]
click at [521, 241] on icon at bounding box center [522, 242] width 7 height 7
click at [463, 256] on p "Edit" at bounding box center [462, 258] width 8 height 7
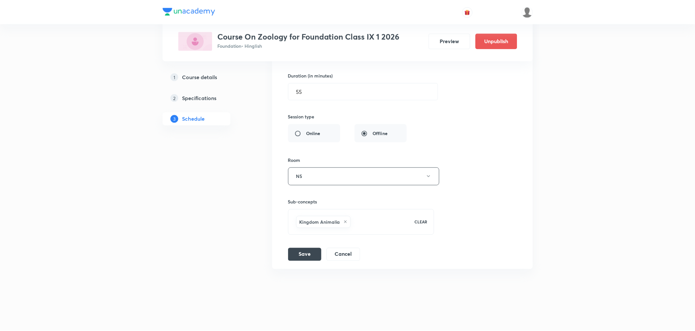
scroll to position [1213, 0]
click at [343, 225] on div "Kingdom Animalia" at bounding box center [323, 222] width 55 height 12
click at [346, 223] on icon at bounding box center [346, 221] width 4 height 4
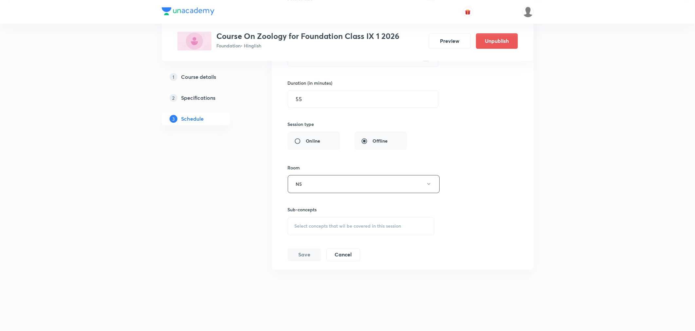
click at [315, 228] on span "Select concepts that wil be covered in this session" at bounding box center [348, 226] width 107 height 5
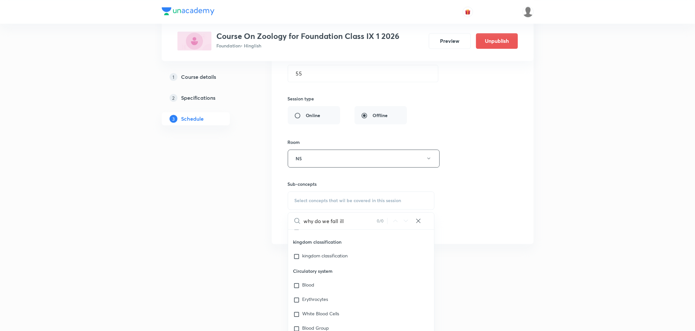
scroll to position [1244, 0]
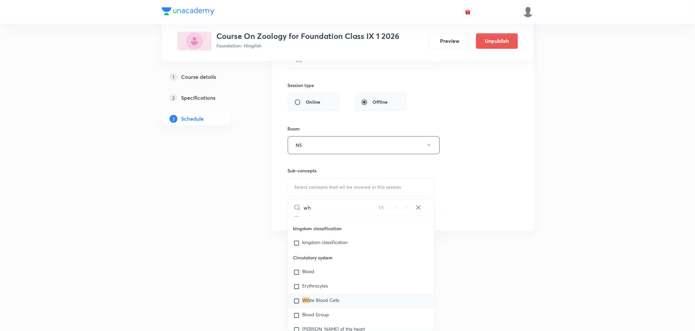
type input "w"
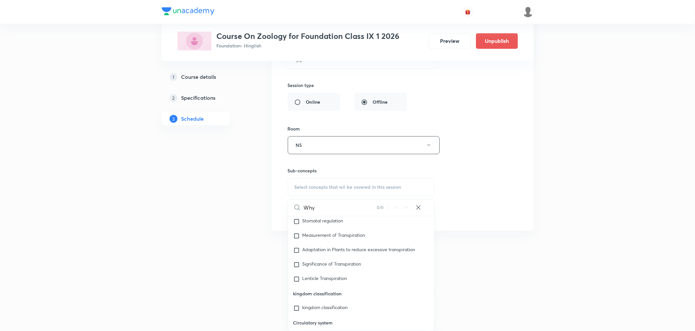
scroll to position [4216, 0]
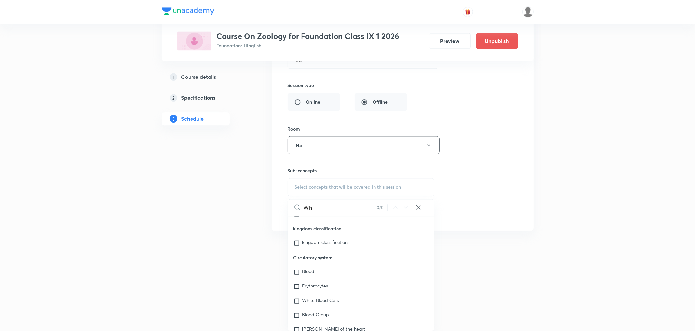
type input "W"
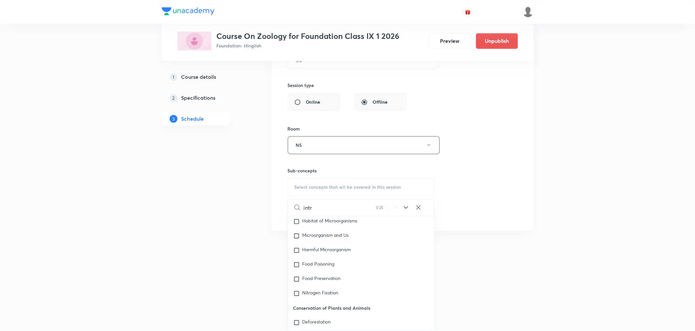
scroll to position [375, 0]
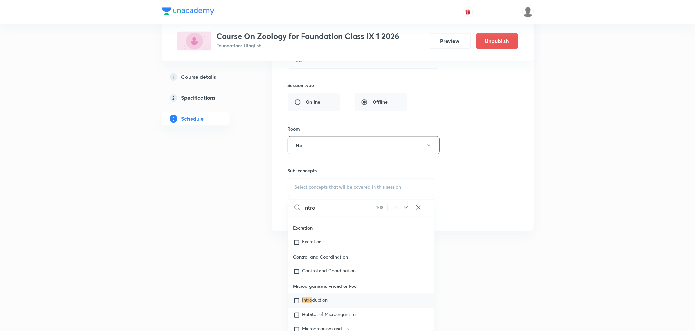
type input "intro"
click at [323, 302] on span "duction" at bounding box center [320, 300] width 16 height 6
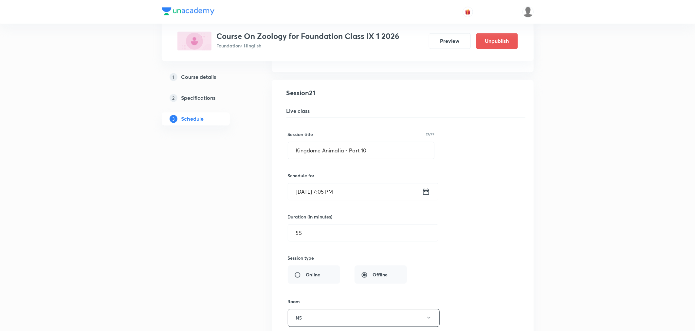
scroll to position [1067, 0]
click at [377, 156] on input "Kingdome Animalia - Part 10" at bounding box center [361, 153] width 146 height 17
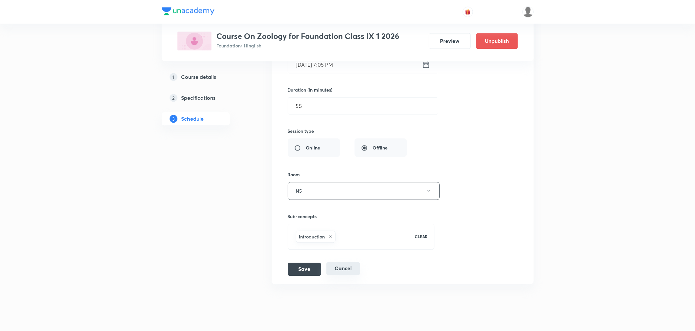
scroll to position [1213, 0]
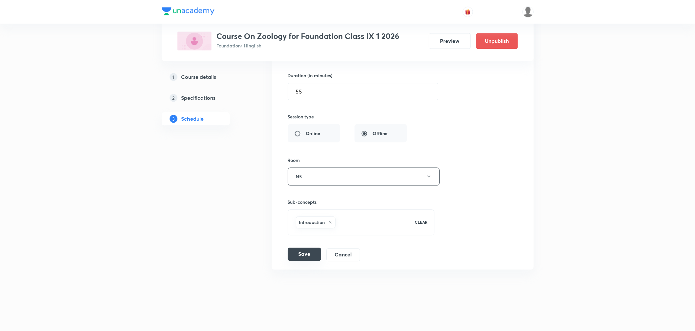
type input "Why do we fall ill Part 1"
click at [312, 256] on button "Save" at bounding box center [304, 254] width 33 height 13
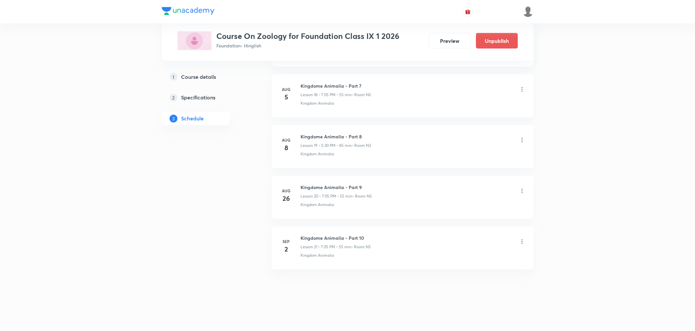
scroll to position [960, 0]
